Goal: Information Seeking & Learning: Learn about a topic

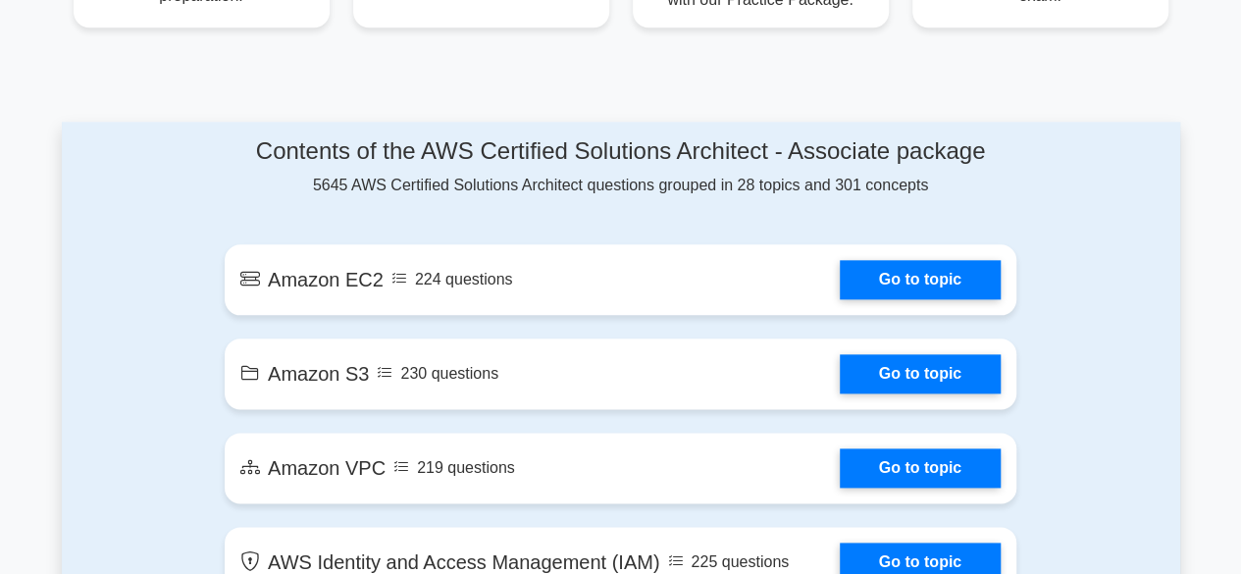
scroll to position [981, 0]
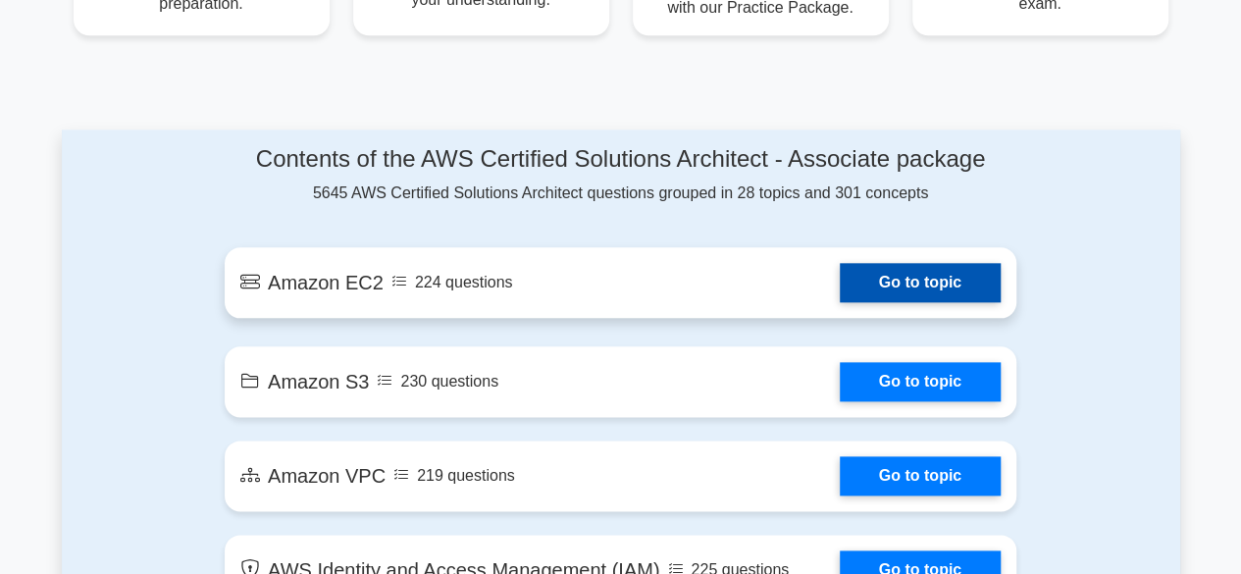
click at [874, 282] on link "Go to topic" at bounding box center [920, 282] width 161 height 39
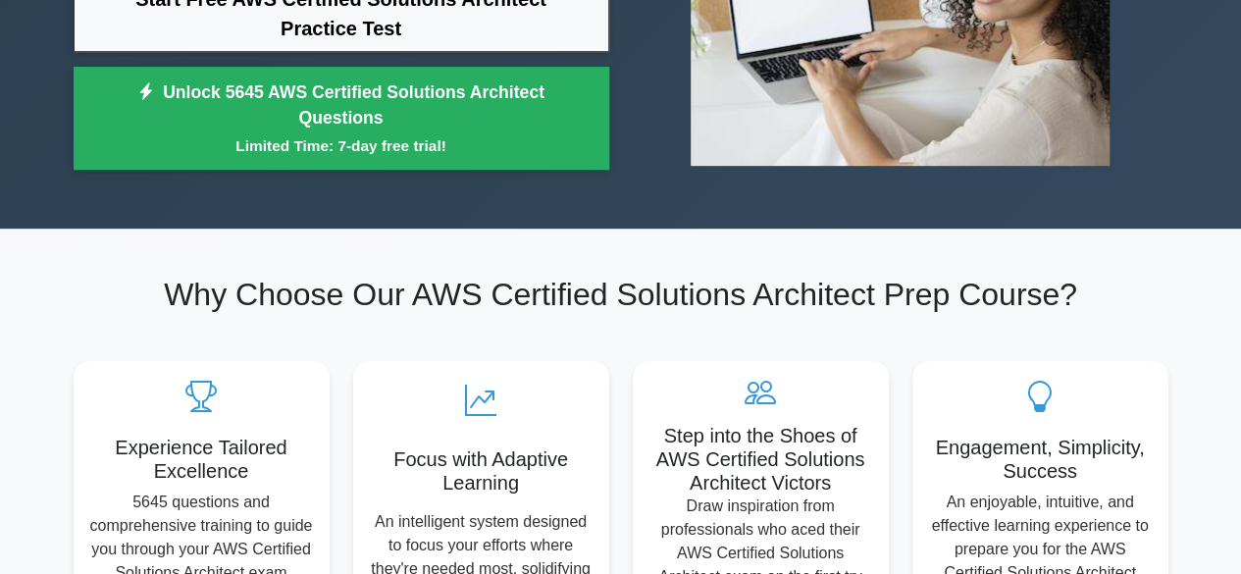
scroll to position [519, 0]
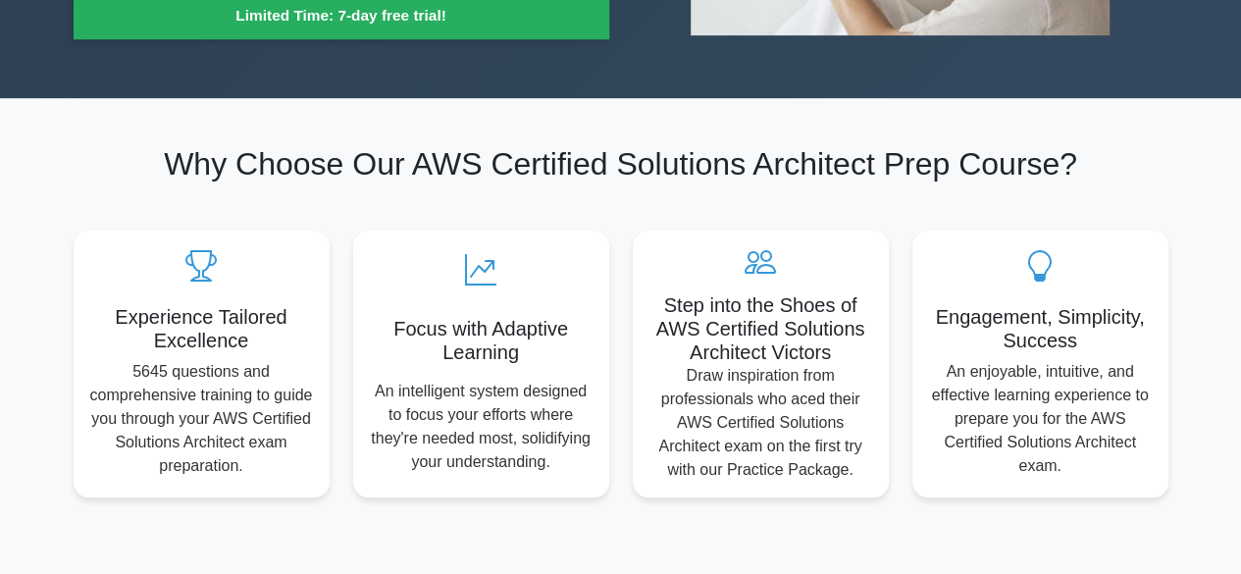
drag, startPoint x: 1130, startPoint y: 95, endPoint x: 1118, endPoint y: 94, distance: 11.8
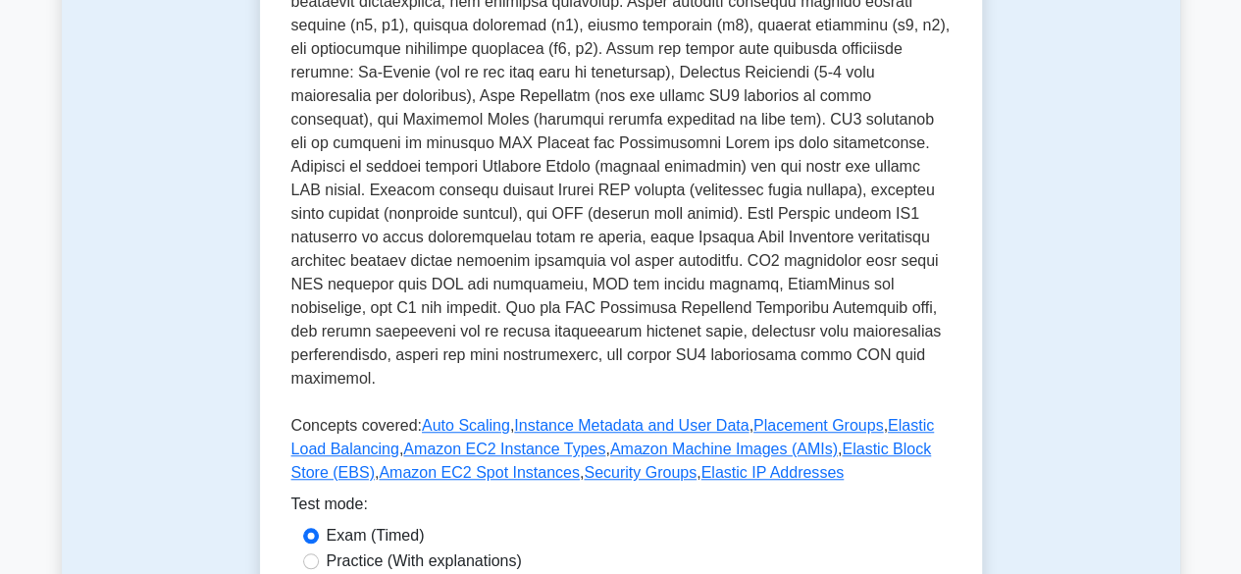
scroll to position [883, 0]
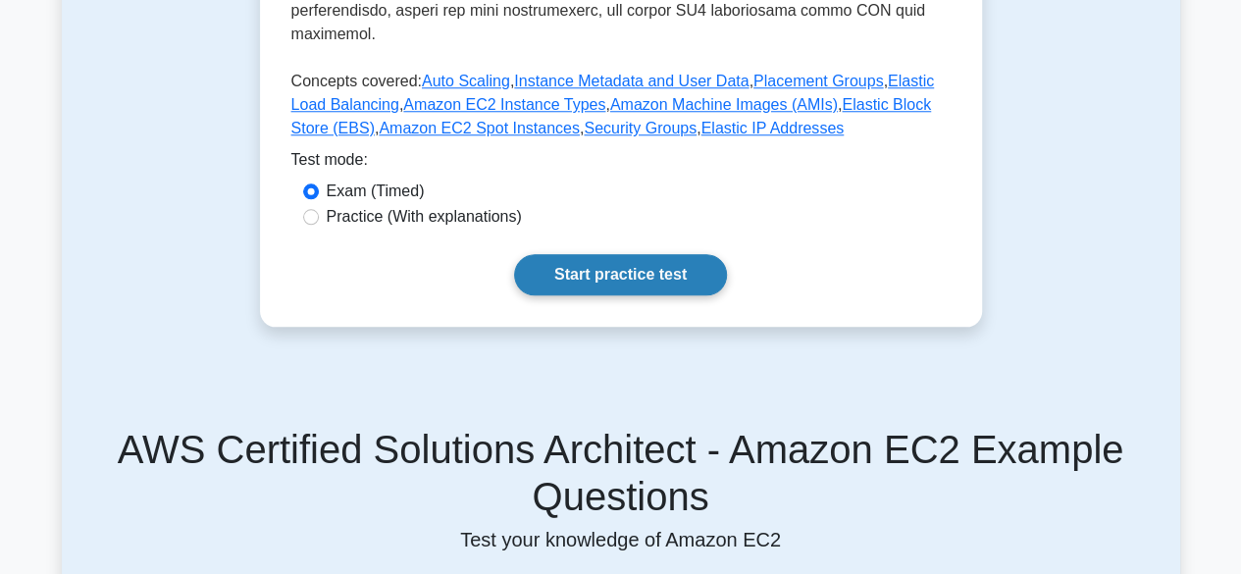
click at [615, 270] on link "Start practice test" at bounding box center [620, 274] width 213 height 41
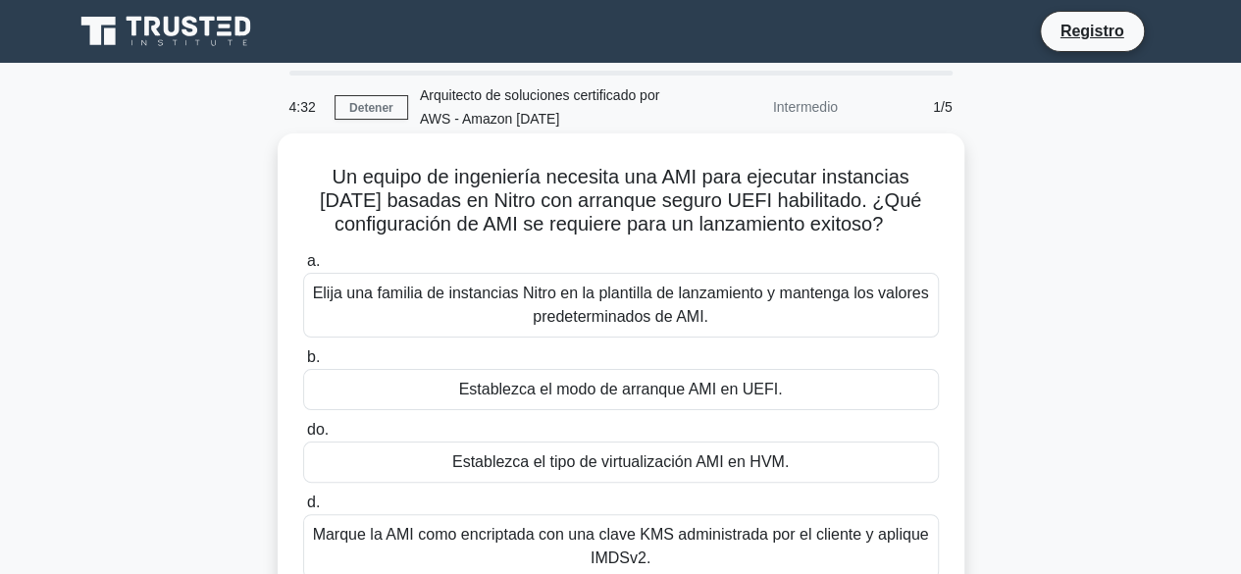
click at [909, 301] on font "Elija una familia de instancias Nitro en la plantilla de lanzamiento y mantenga…" at bounding box center [621, 304] width 616 height 40
click at [303, 268] on input "a. Elija una familia de instancias Nitro en la plantilla de lanzamiento y mante…" at bounding box center [303, 261] width 0 height 13
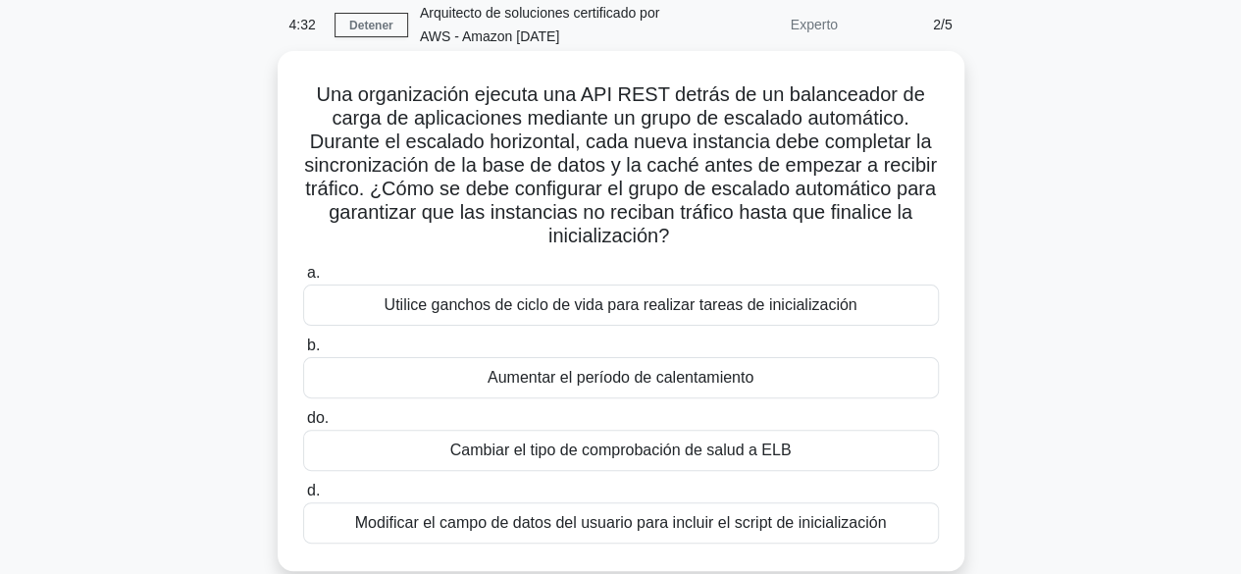
scroll to position [196, 0]
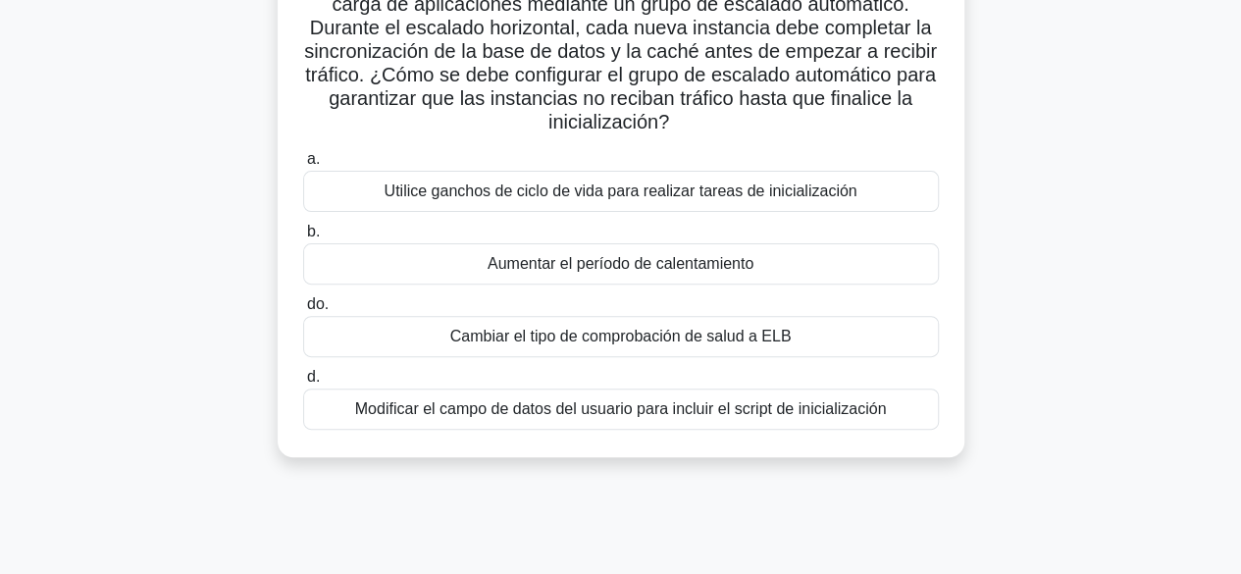
click at [350, 201] on div "Utilice ganchos de ciclo de vida para realizar tareas de inicialización" at bounding box center [621, 191] width 636 height 41
click at [303, 166] on input "a. Utilice ganchos de ciclo de vida para realizar tareas de inicialización" at bounding box center [303, 159] width 0 height 13
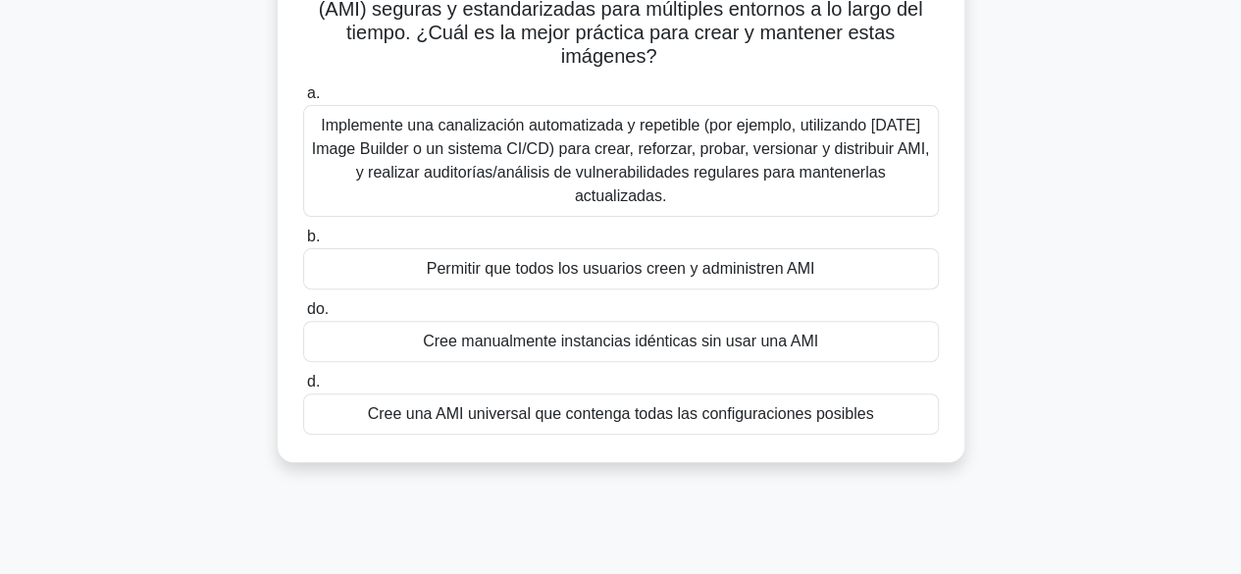
click at [350, 201] on div "a. Implemente una canalización automatizada y repetible (por ejemplo, utilizand…" at bounding box center [620, 257] width 659 height 361
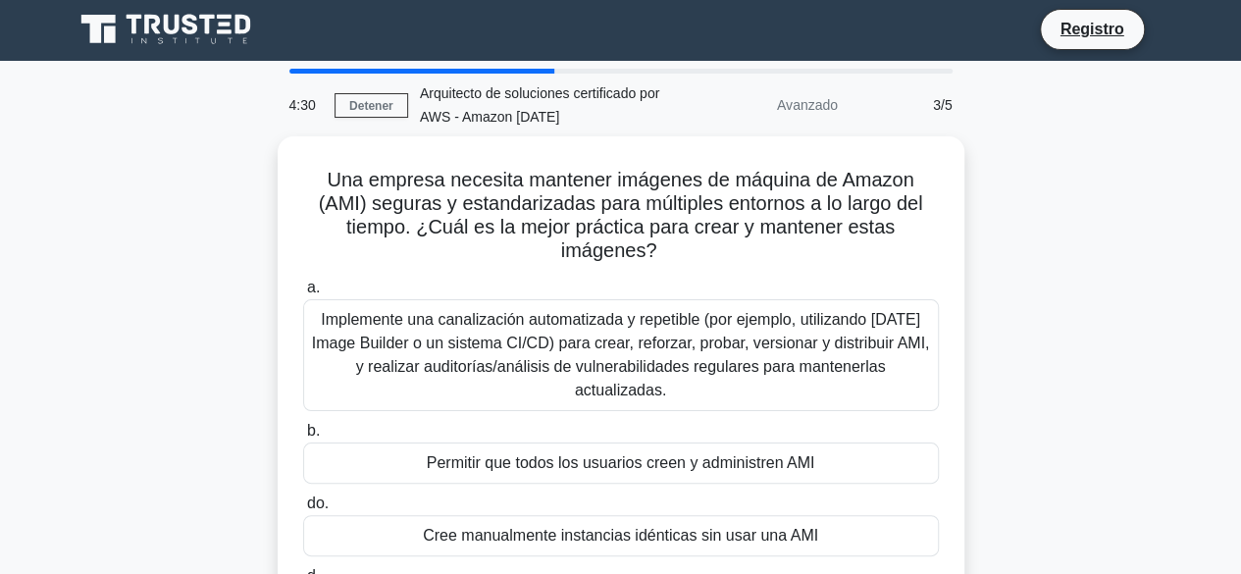
scroll to position [0, 0]
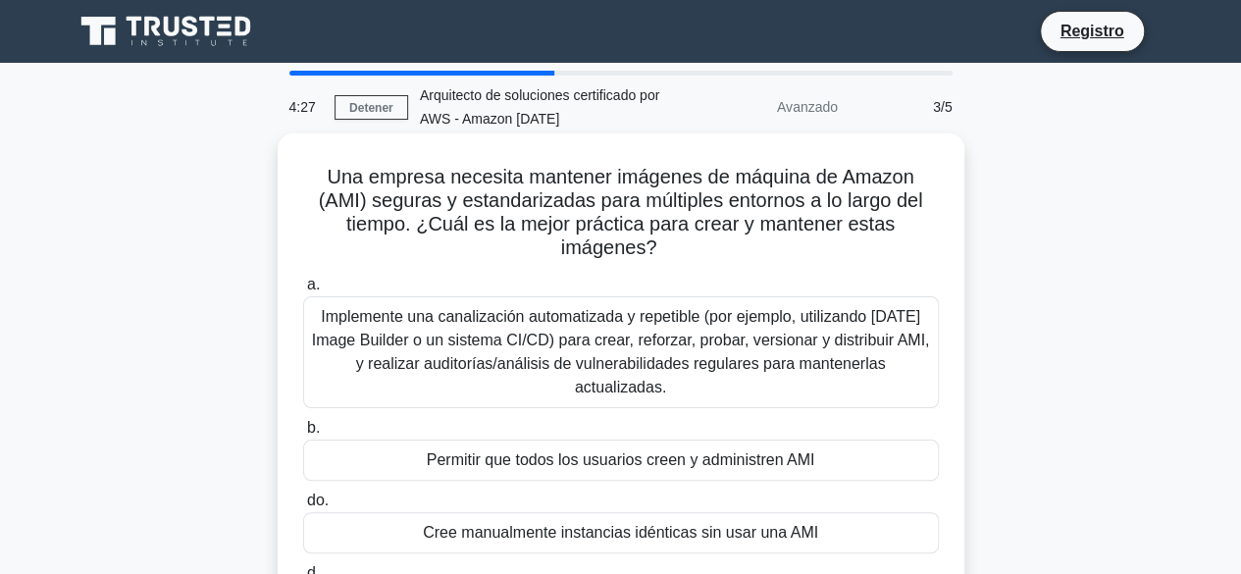
click at [543, 451] on font "Permitir que todos los usuarios creen y administren AMI" at bounding box center [621, 459] width 388 height 17
click at [303, 434] on input "b. Permitir que todos los usuarios creen y administren AMI" at bounding box center [303, 428] width 0 height 13
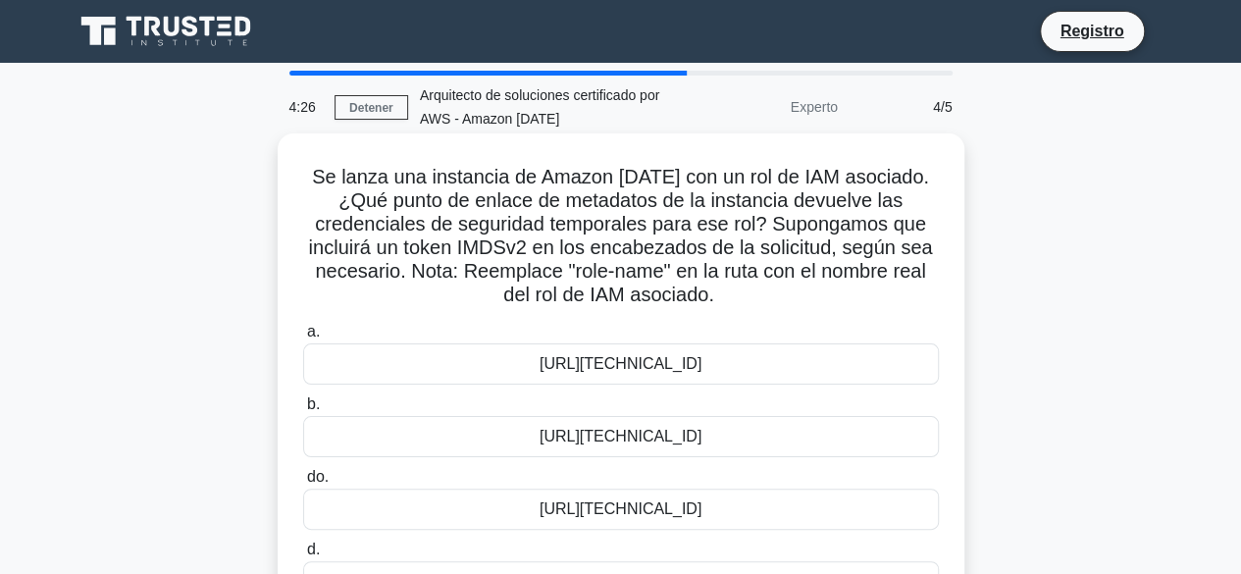
click at [553, 372] on font "http://169.254.169.254/latest/meta-data/iam/security-credentials/role-name" at bounding box center [620, 363] width 162 height 17
click at [303, 338] on input "a. http://169.254.169.254/latest/meta-data/iam/security-credentials/role-name" at bounding box center [303, 332] width 0 height 13
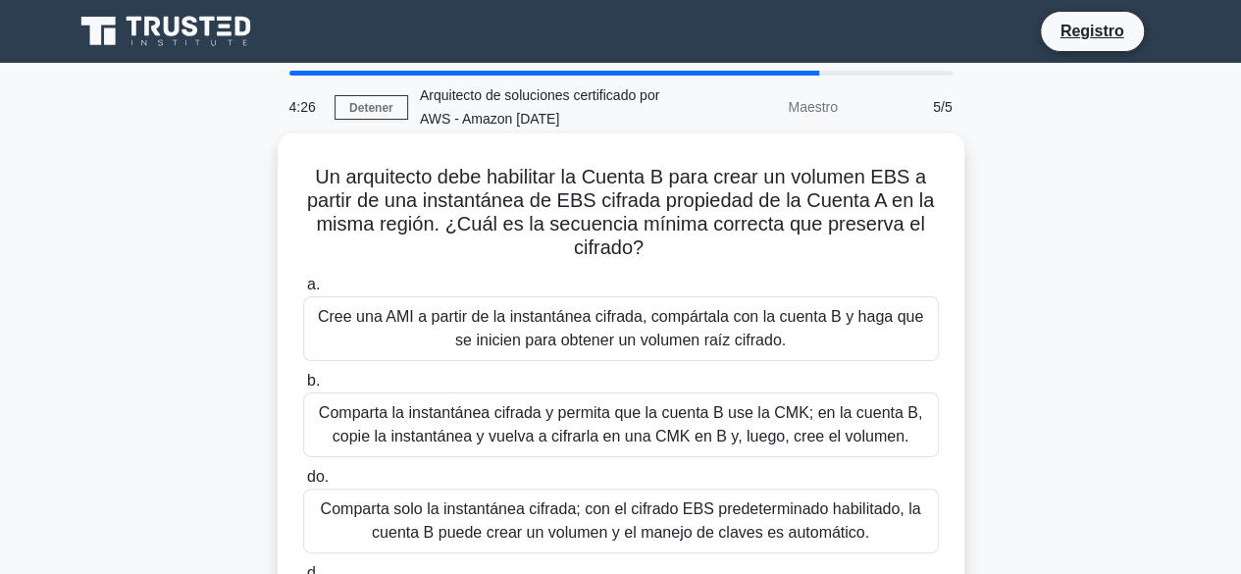
click at [573, 511] on font "Comparta solo la instantánea cifrada; con el cifrado EBS predeterminado habilit…" at bounding box center [621, 520] width 600 height 40
click at [303, 484] on input "do. Comparta solo la instantánea cifrada; con el cifrado EBS predeterminado hab…" at bounding box center [303, 477] width 0 height 13
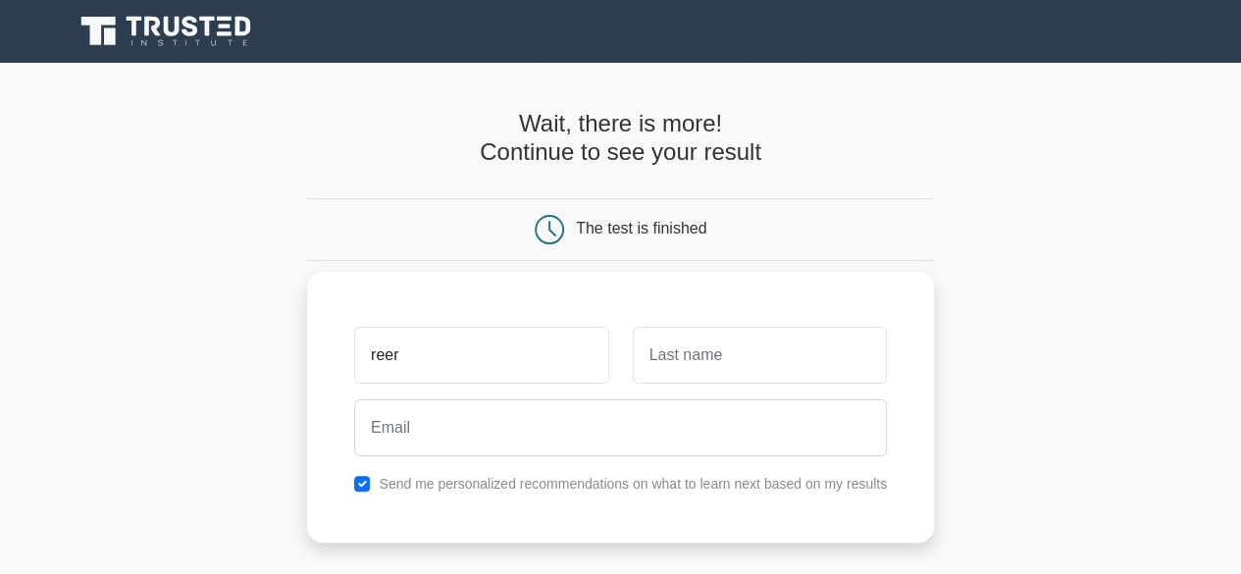
type input "reer"
click at [689, 348] on input "text" at bounding box center [760, 355] width 254 height 57
type input "ererer"
click at [514, 476] on label "Send me personalized recommendations on what to learn next based on my results" at bounding box center [633, 484] width 508 height 16
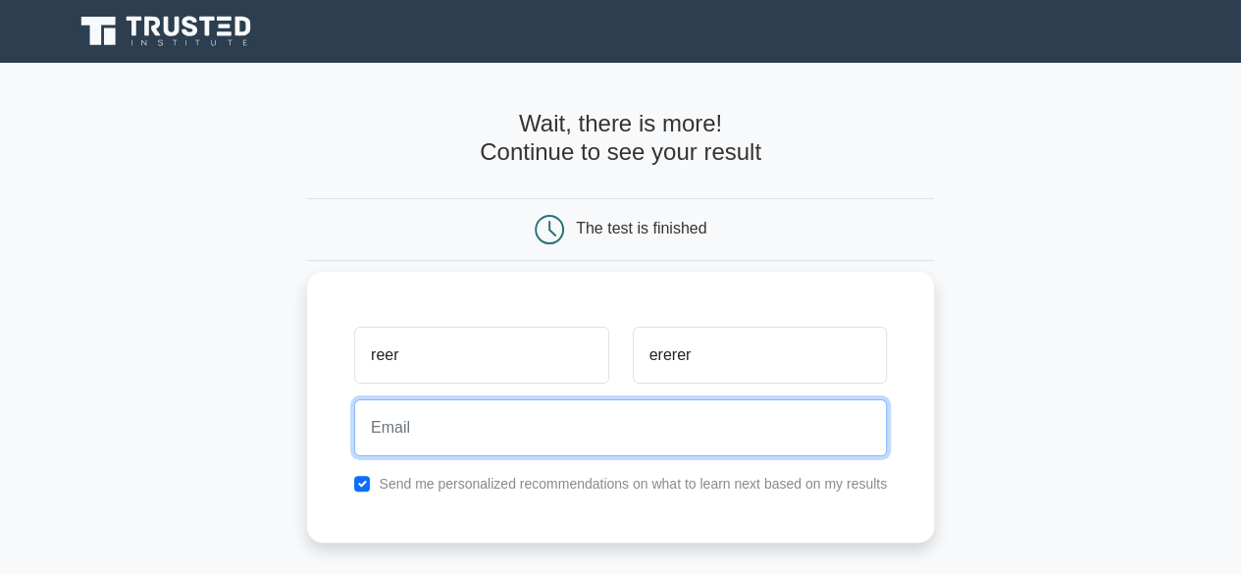
click at [547, 446] on input "email" at bounding box center [620, 427] width 533 height 57
type input "erer"
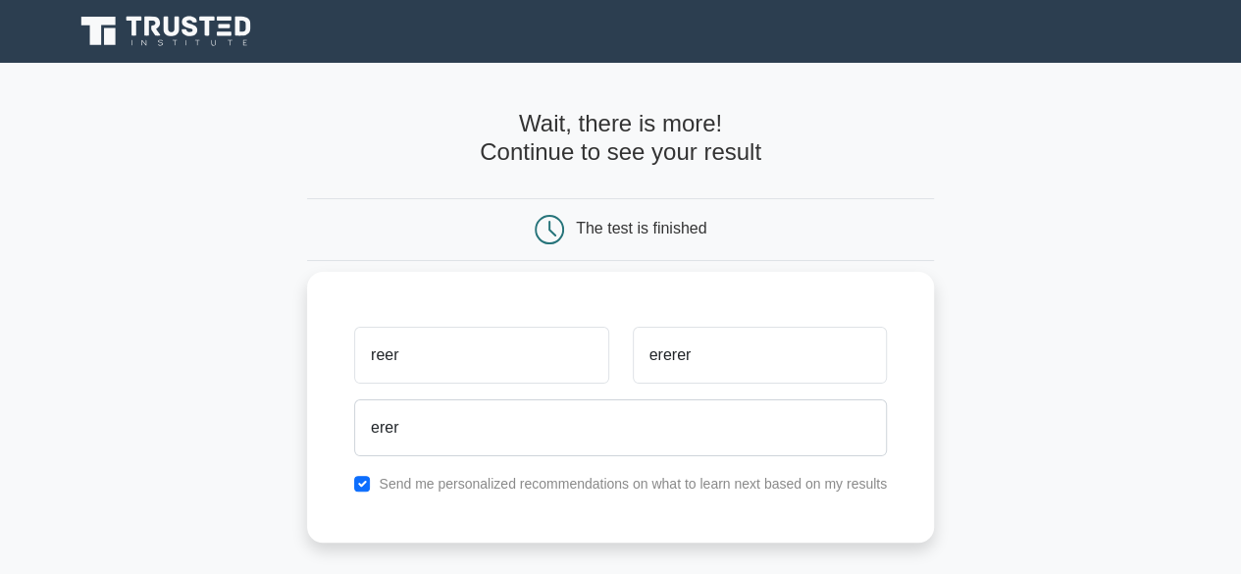
click at [522, 480] on label "Send me personalized recommendations on what to learn next based on my results" at bounding box center [633, 484] width 508 height 16
click at [364, 484] on input "checkbox" at bounding box center [362, 484] width 16 height 16
checkbox input "false"
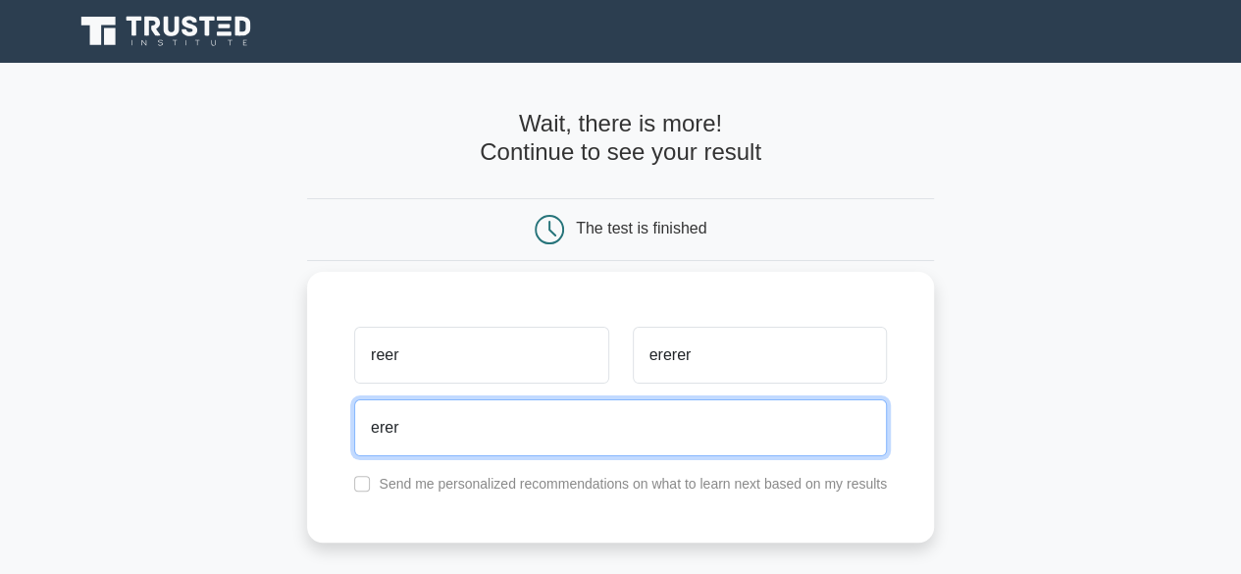
click at [483, 437] on input "erer" at bounding box center [620, 427] width 533 height 57
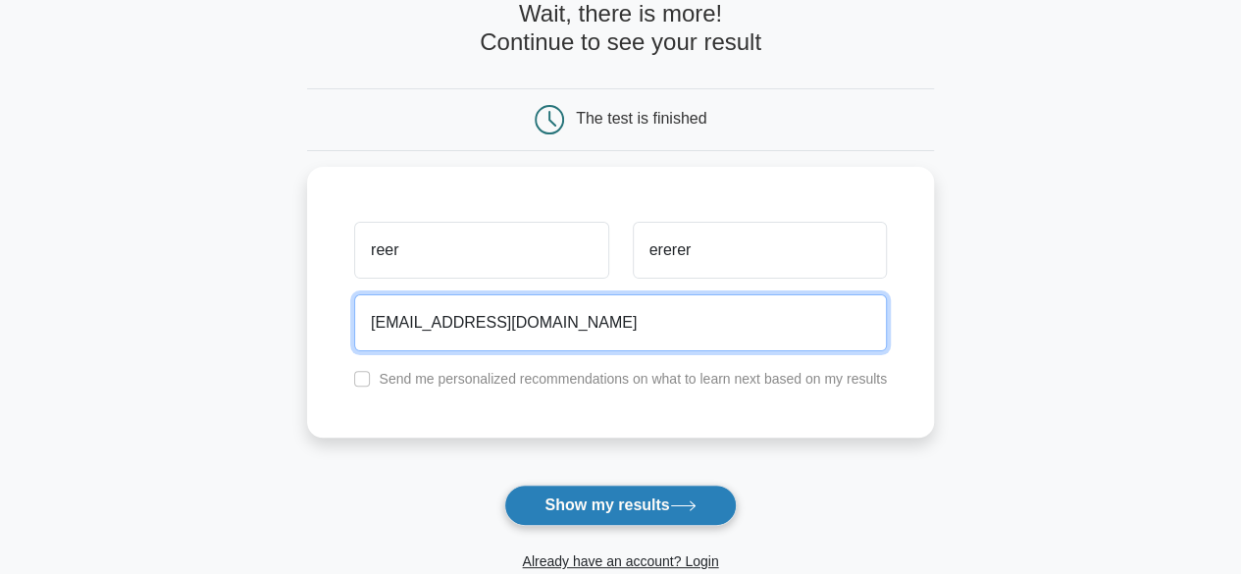
scroll to position [196, 0]
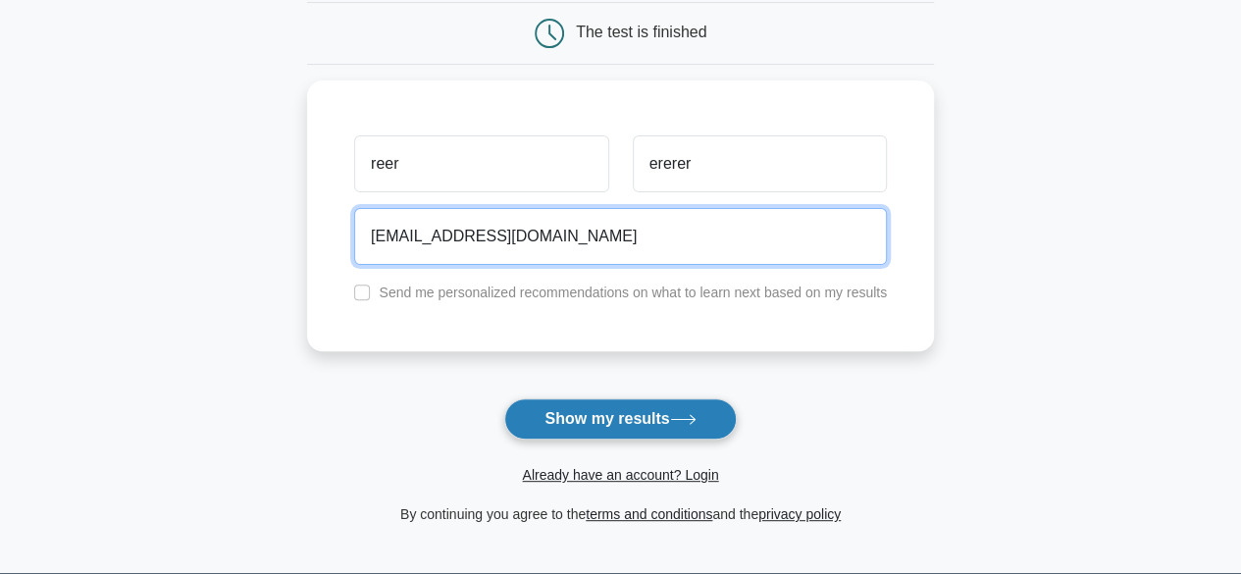
type input "erere@ggawe.ee"
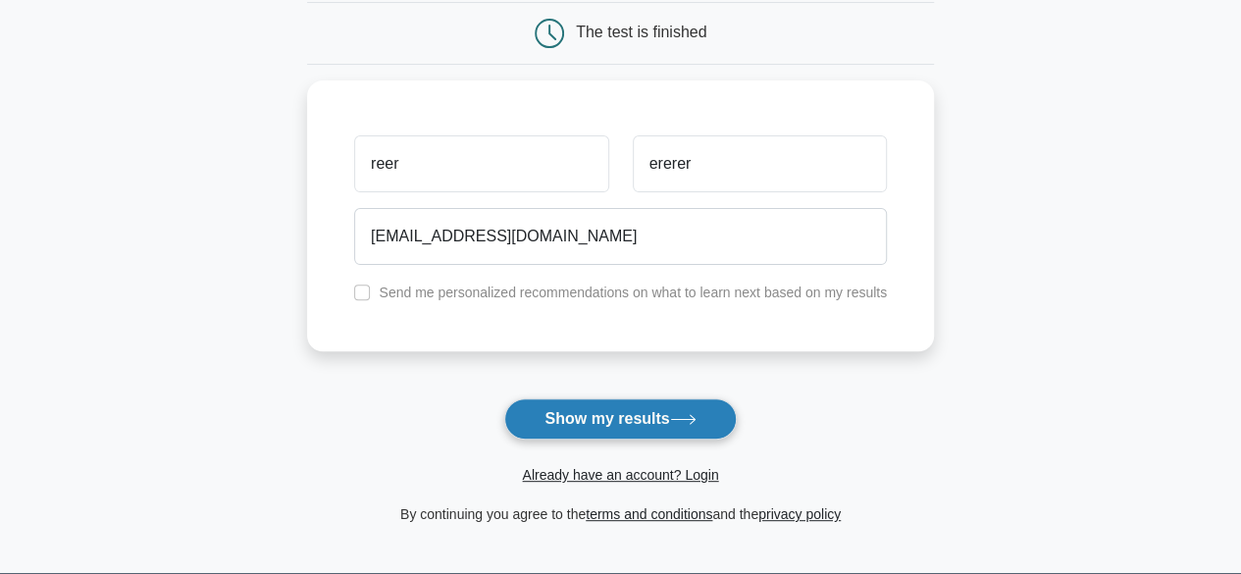
click at [571, 399] on button "Show my results" at bounding box center [619, 418] width 231 height 41
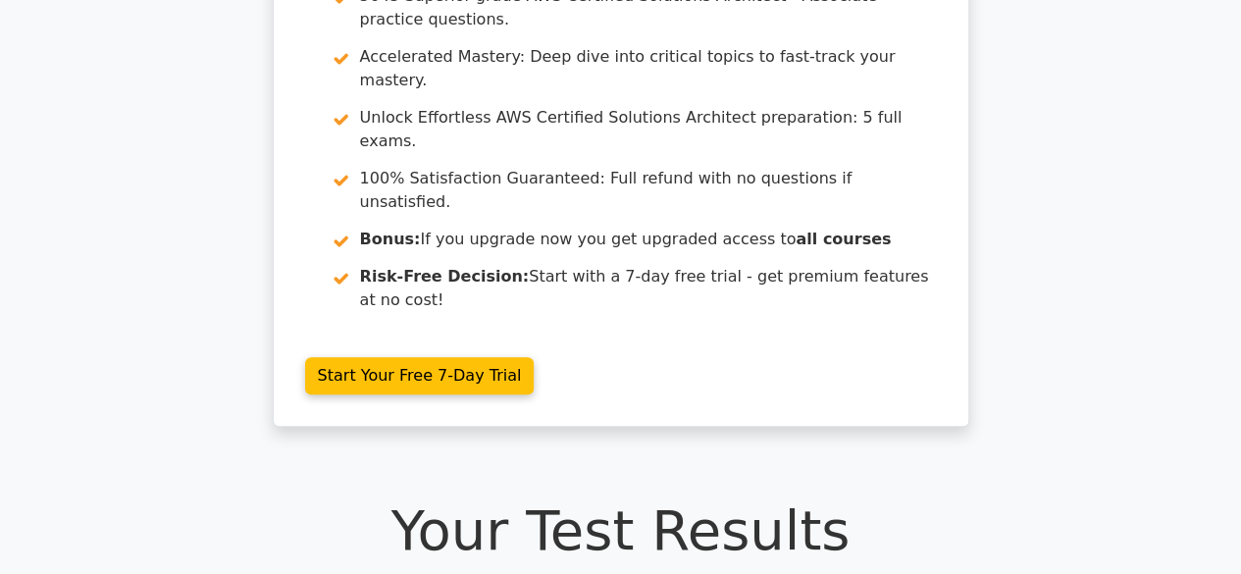
scroll to position [196, 0]
